Goal: Transaction & Acquisition: Purchase product/service

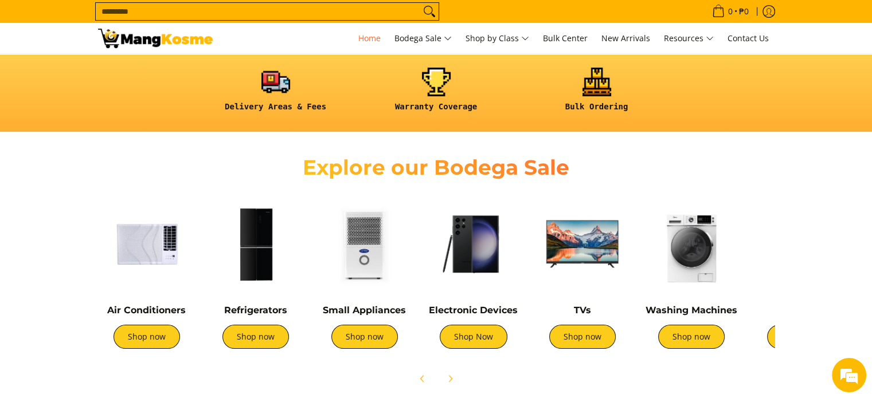
scroll to position [344, 0]
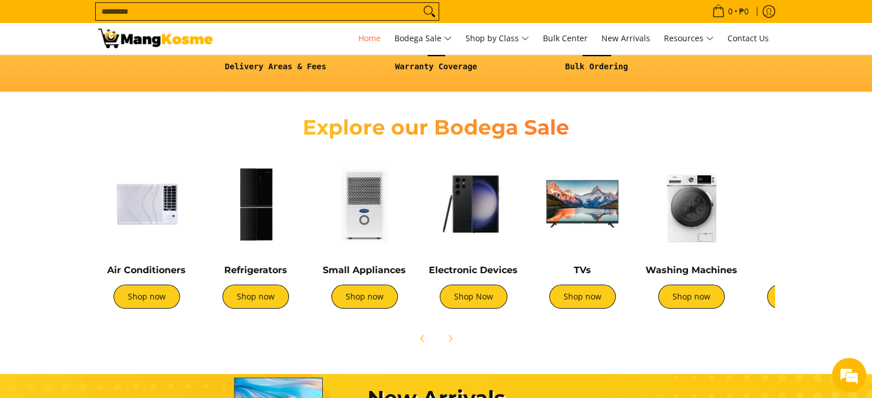
click at [236, 223] on img at bounding box center [255, 203] width 97 height 97
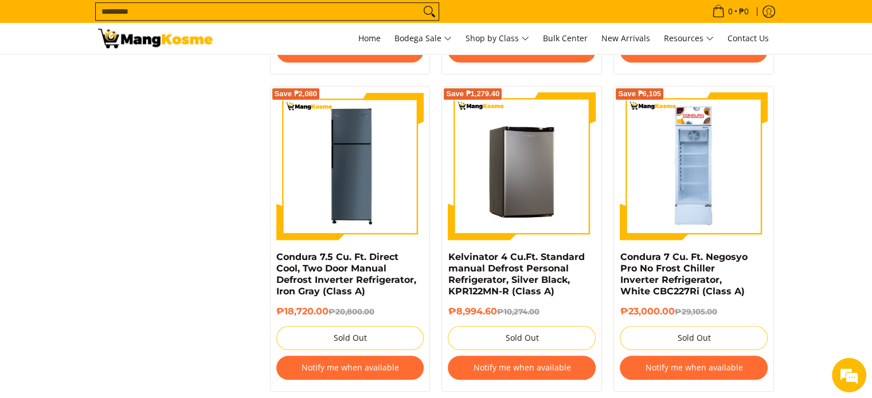
scroll to position [1127, 0]
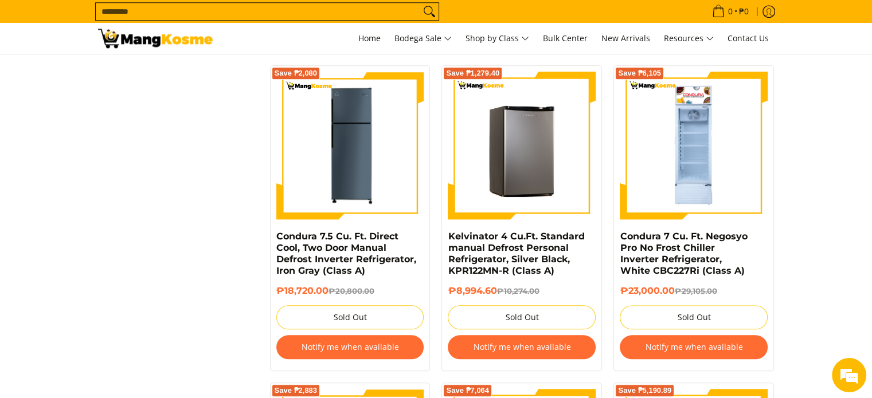
click at [535, 164] on img at bounding box center [522, 146] width 148 height 148
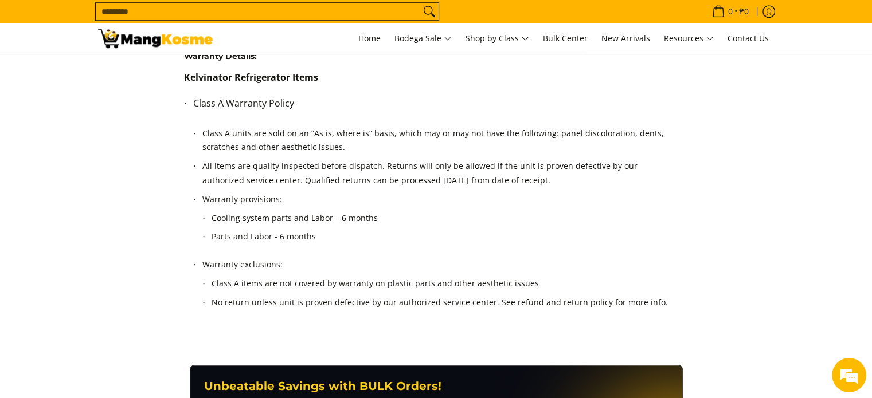
scroll to position [1032, 0]
